Goal: Task Accomplishment & Management: Manage account settings

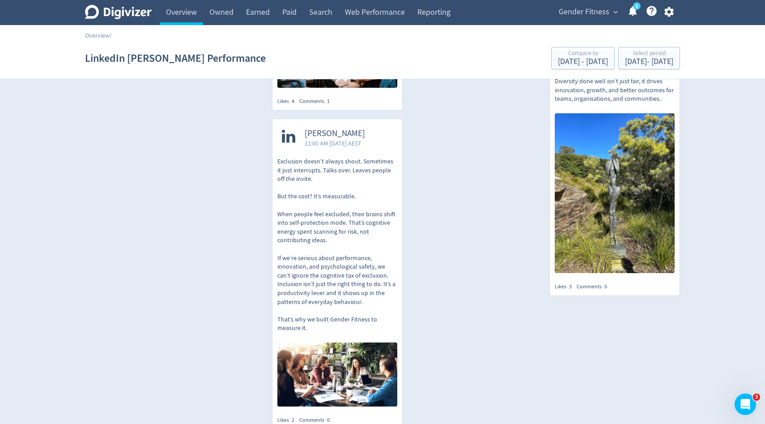
click at [160, 31] on div "Overview /" at bounding box center [382, 31] width 765 height 13
click at [173, 21] on link "Overview" at bounding box center [181, 12] width 43 height 25
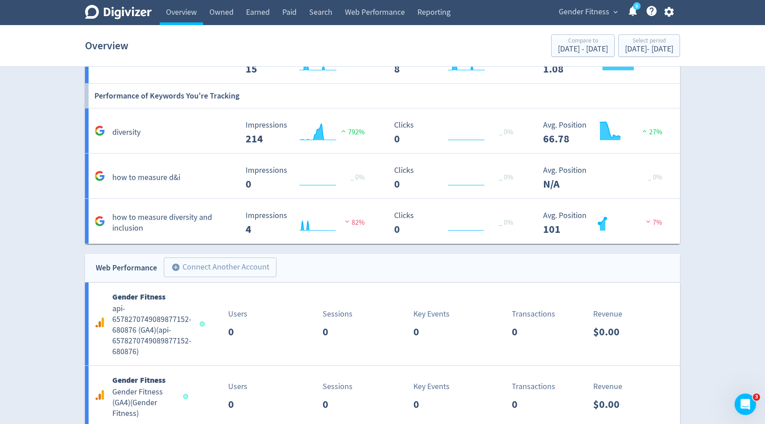
scroll to position [777, 0]
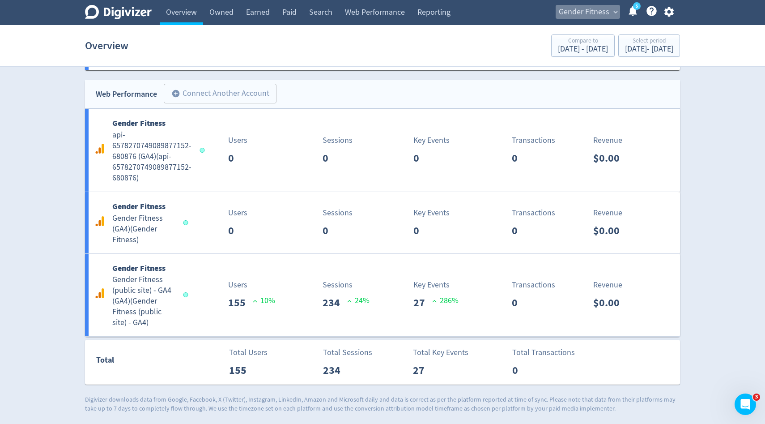
click at [591, 17] on span "Gender Fitness" at bounding box center [584, 12] width 51 height 14
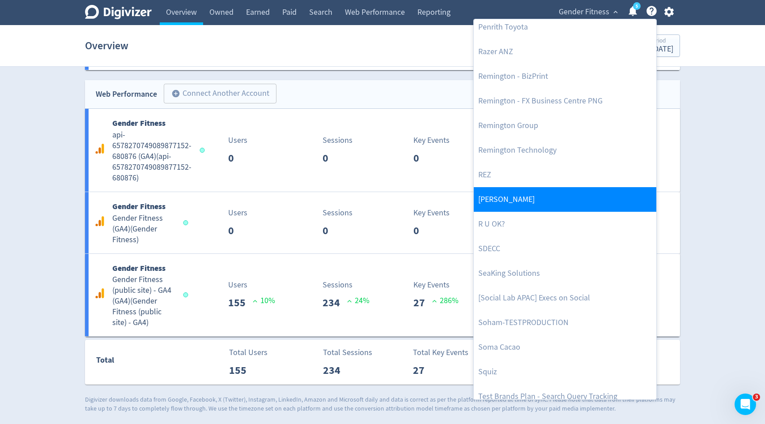
scroll to position [1976, 0]
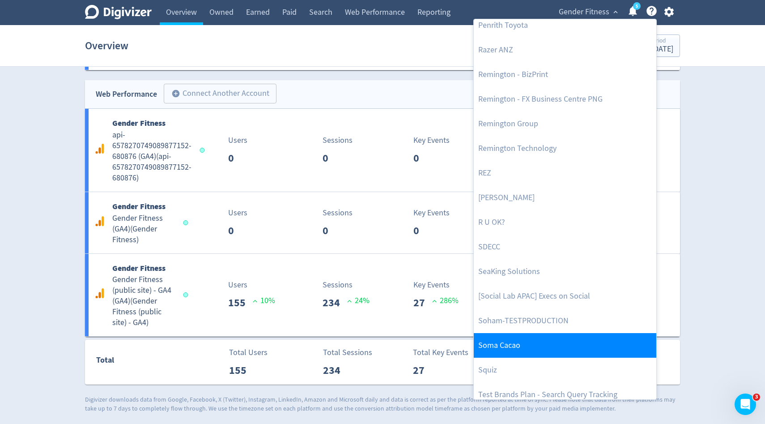
click at [501, 346] on link "Soma Cacao" at bounding box center [565, 345] width 183 height 25
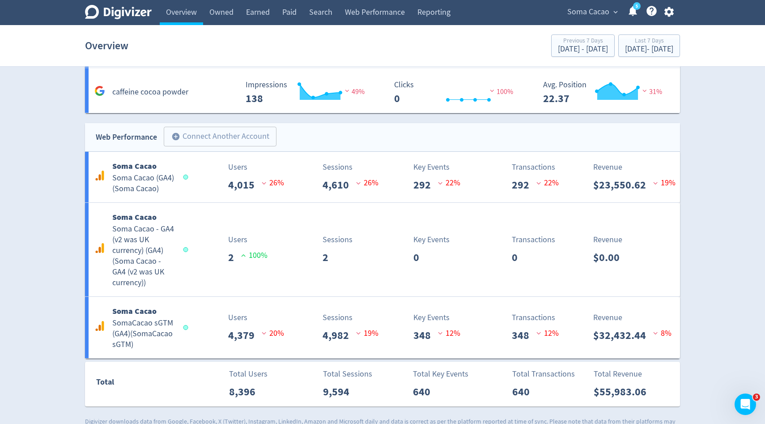
scroll to position [963, 0]
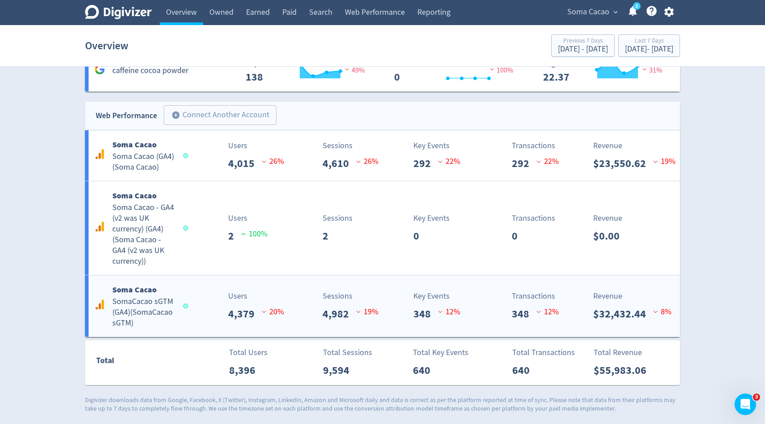
click at [198, 284] on div "Soma Cacao SomaCacao sGTM (GA4) ( SomaCacao sGTM ) Users 4,379 20 % Sessions 4,…" at bounding box center [382, 305] width 595 height 61
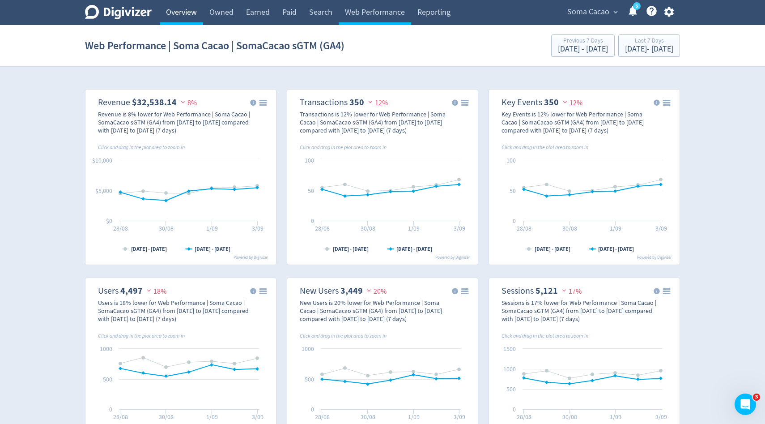
click at [184, 19] on link "Overview" at bounding box center [181, 12] width 43 height 25
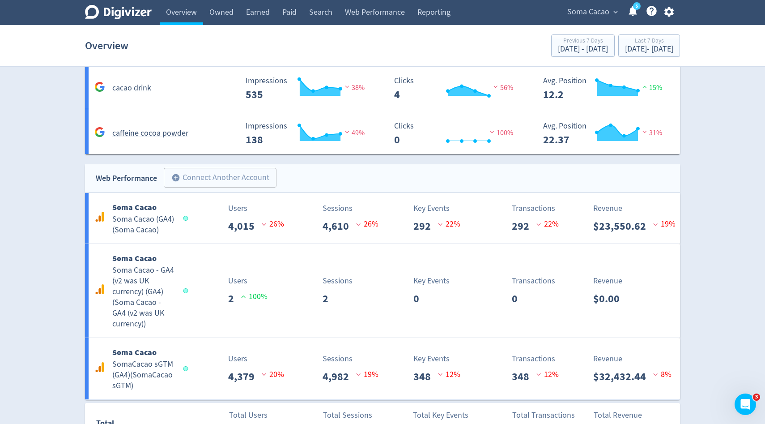
scroll to position [963, 0]
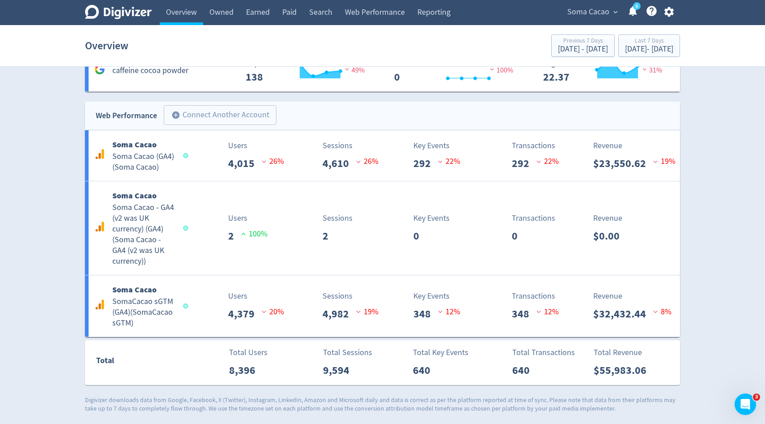
click at [669, 14] on icon "button" at bounding box center [668, 12] width 9 height 10
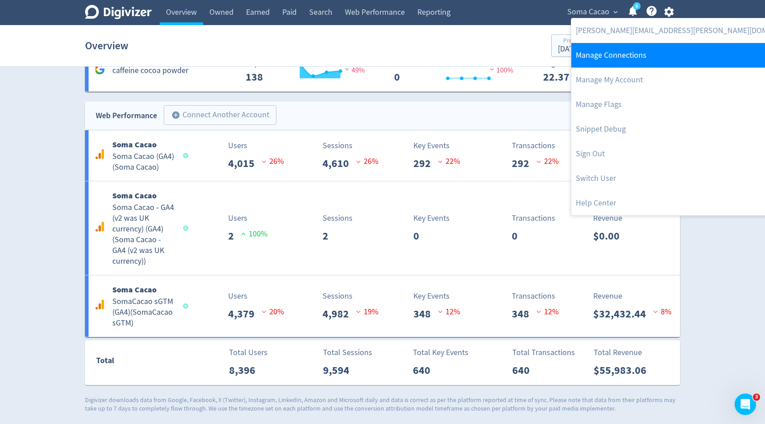
click at [636, 51] on link "Manage Connections" at bounding box center [691, 55] width 239 height 25
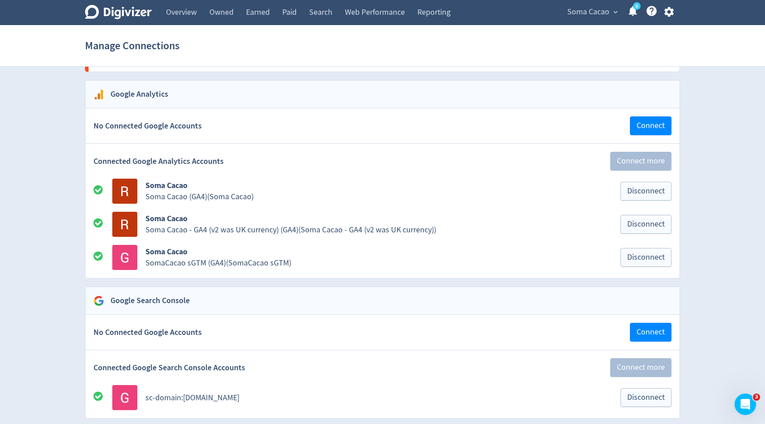
scroll to position [951, 0]
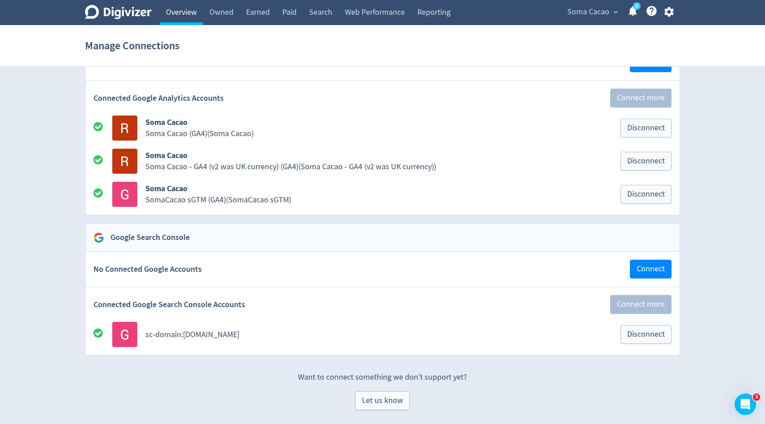
click at [188, 14] on link "Overview" at bounding box center [181, 12] width 43 height 25
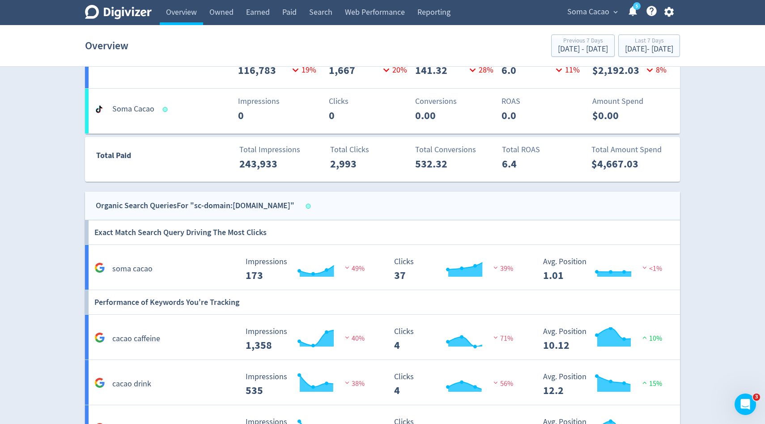
scroll to position [963, 0]
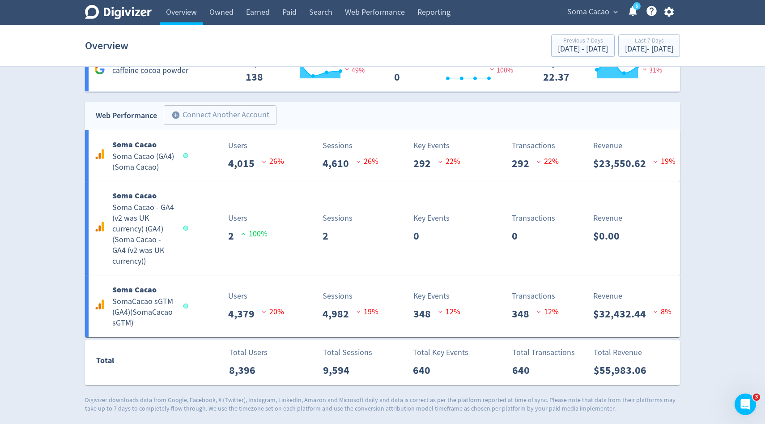
click at [672, 10] on icon "button" at bounding box center [668, 12] width 9 height 10
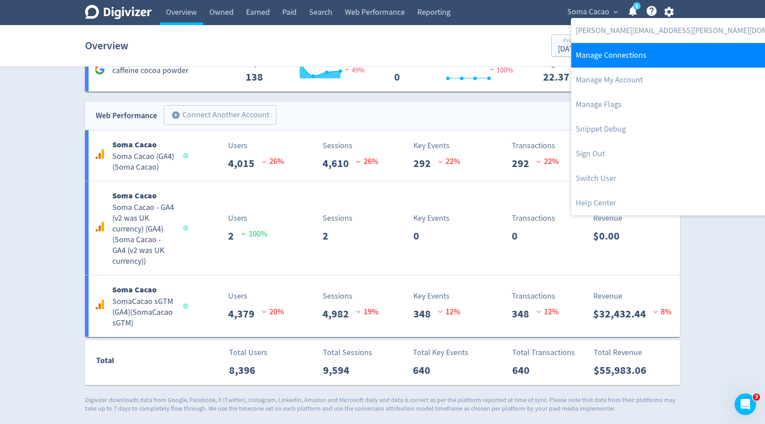
click at [644, 57] on link "Manage Connections" at bounding box center [691, 55] width 239 height 25
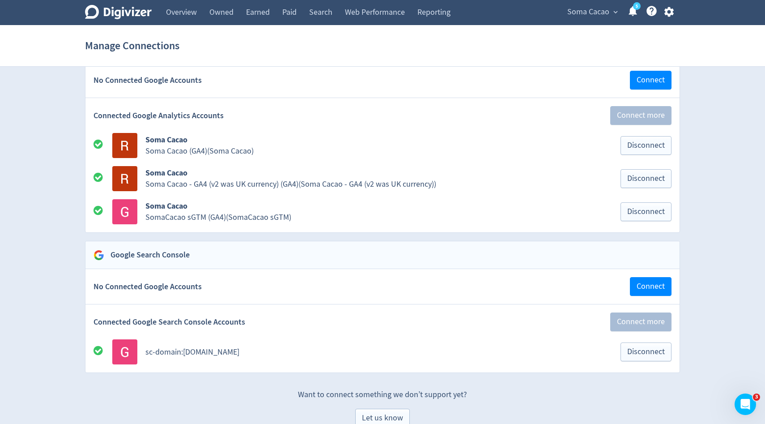
scroll to position [951, 0]
